Goal: Find specific page/section: Find specific page/section

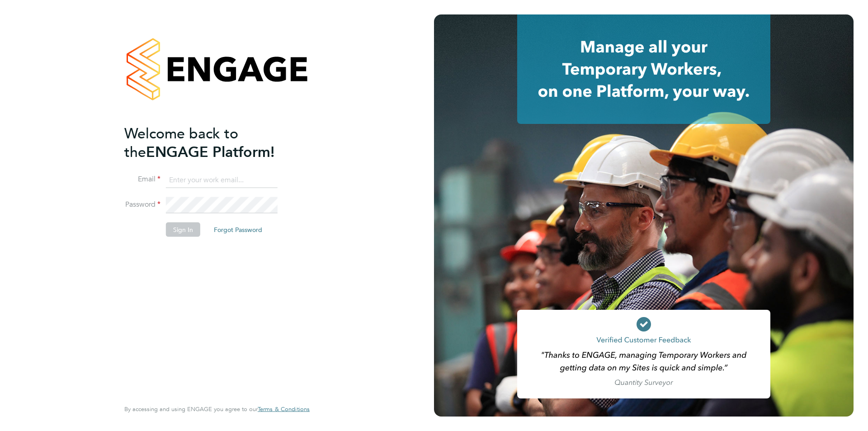
type input "danielle.page@novaeducation.net"
click at [181, 231] on button "Sign In" at bounding box center [183, 229] width 34 height 14
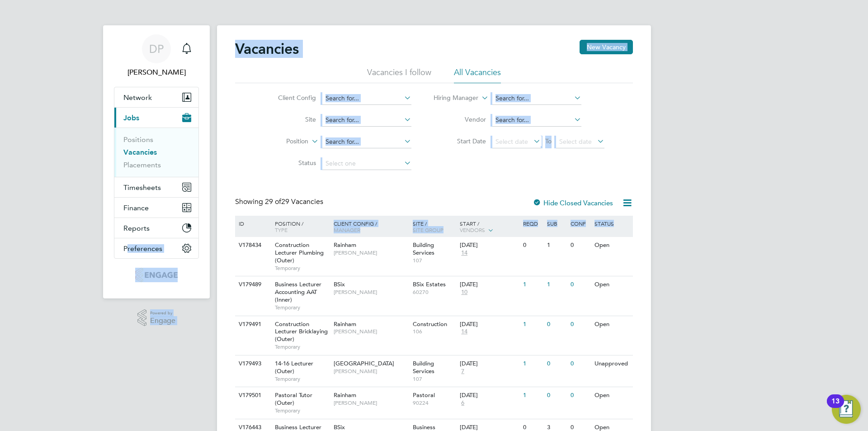
drag, startPoint x: 46, startPoint y: 298, endPoint x: 45, endPoint y: -39, distance: 337.7
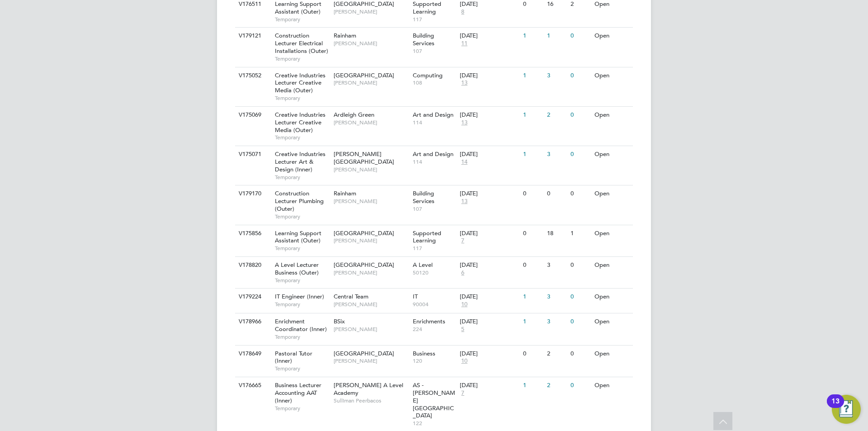
scroll to position [869, 0]
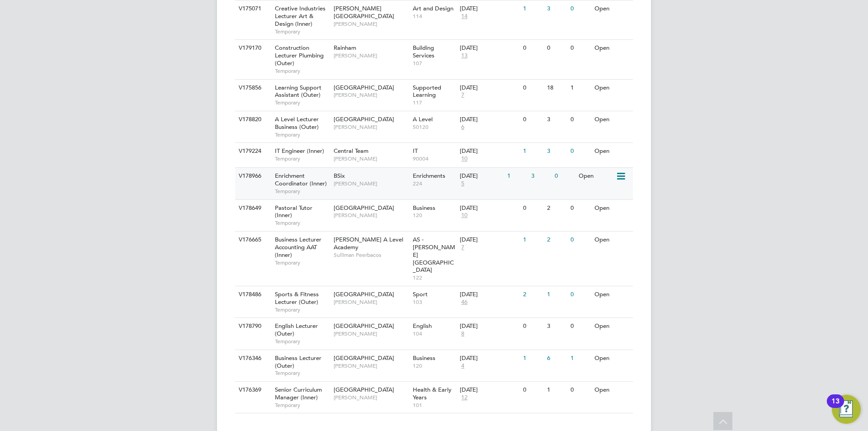
click at [376, 180] on span "[PERSON_NAME]" at bounding box center [371, 183] width 75 height 7
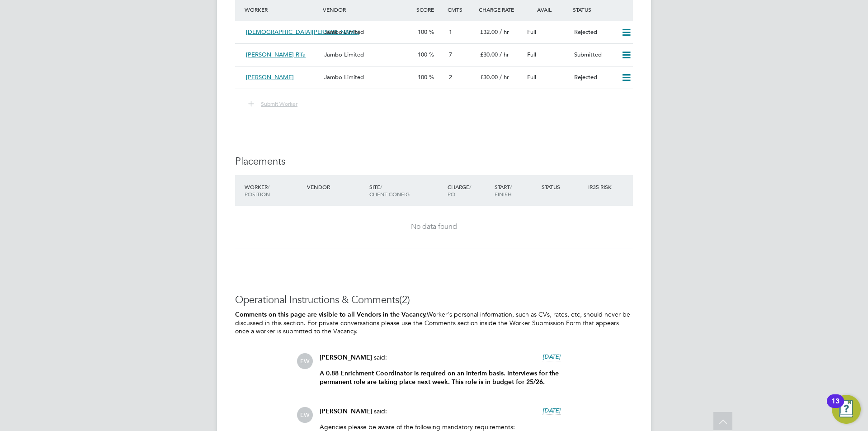
scroll to position [1843, 0]
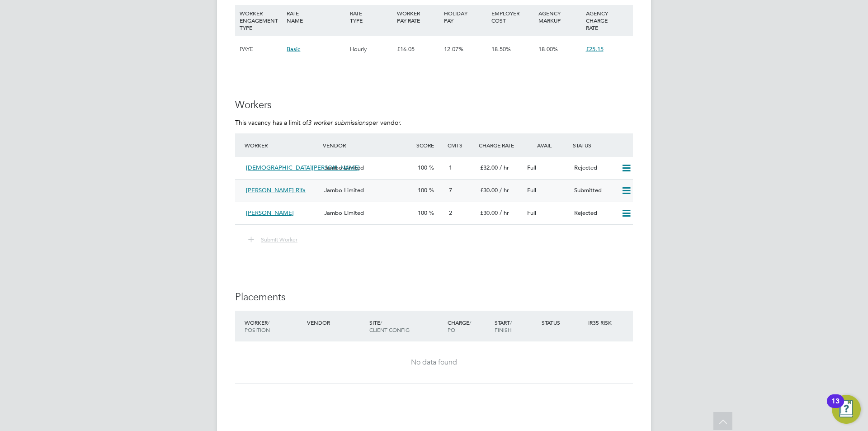
click at [304, 198] on div "[PERSON_NAME] Rifa" at bounding box center [281, 190] width 78 height 15
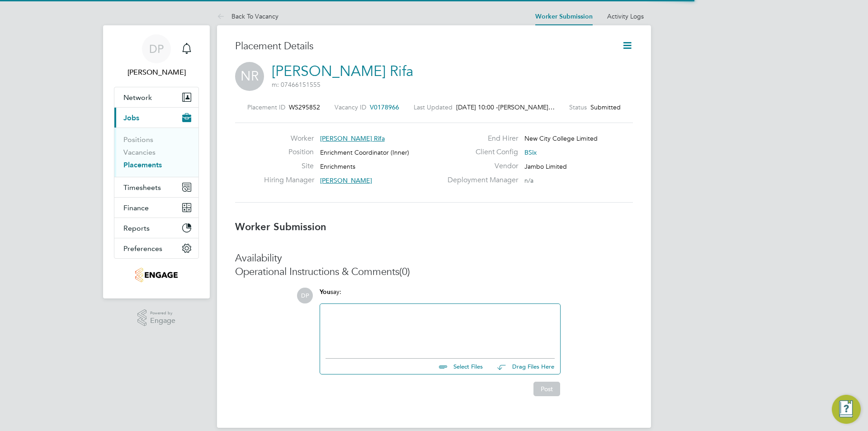
scroll to position [5, 5]
